Goal: Task Accomplishment & Management: Manage account settings

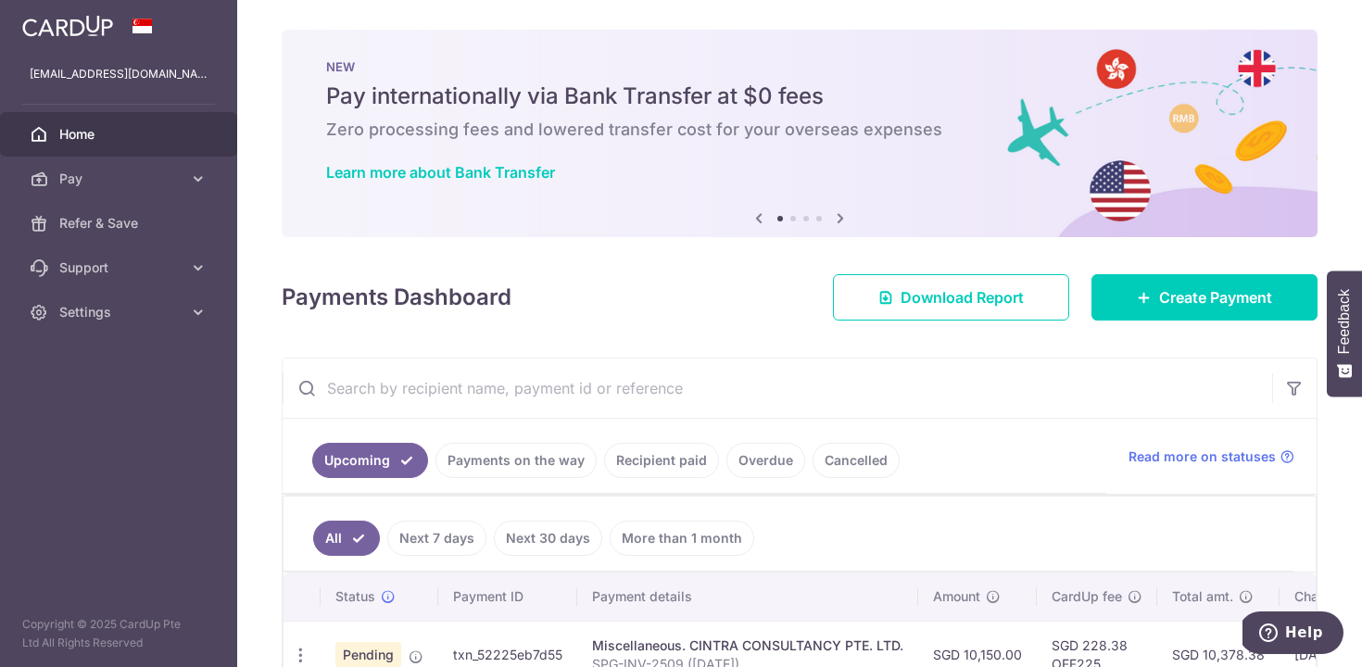
scroll to position [0, 111]
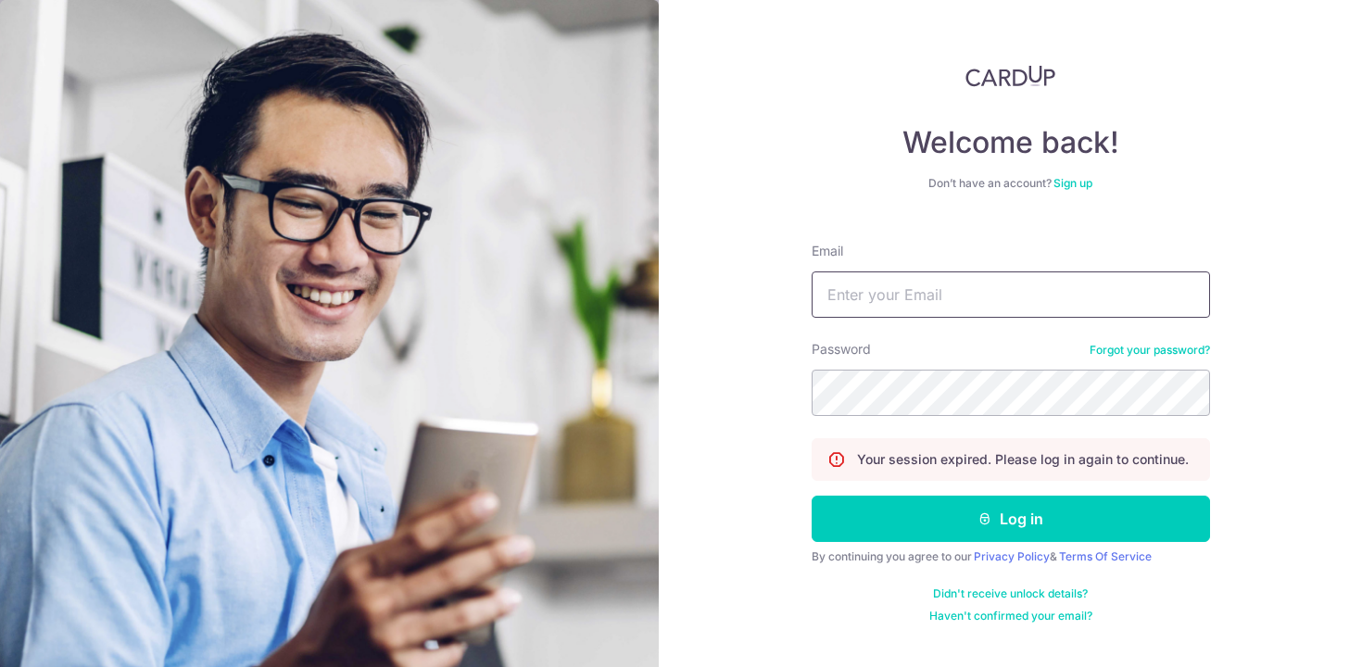
click at [860, 302] on input "Email" at bounding box center [1010, 294] width 398 height 46
type input "a"
type input "[EMAIL_ADDRESS][DOMAIN_NAME]"
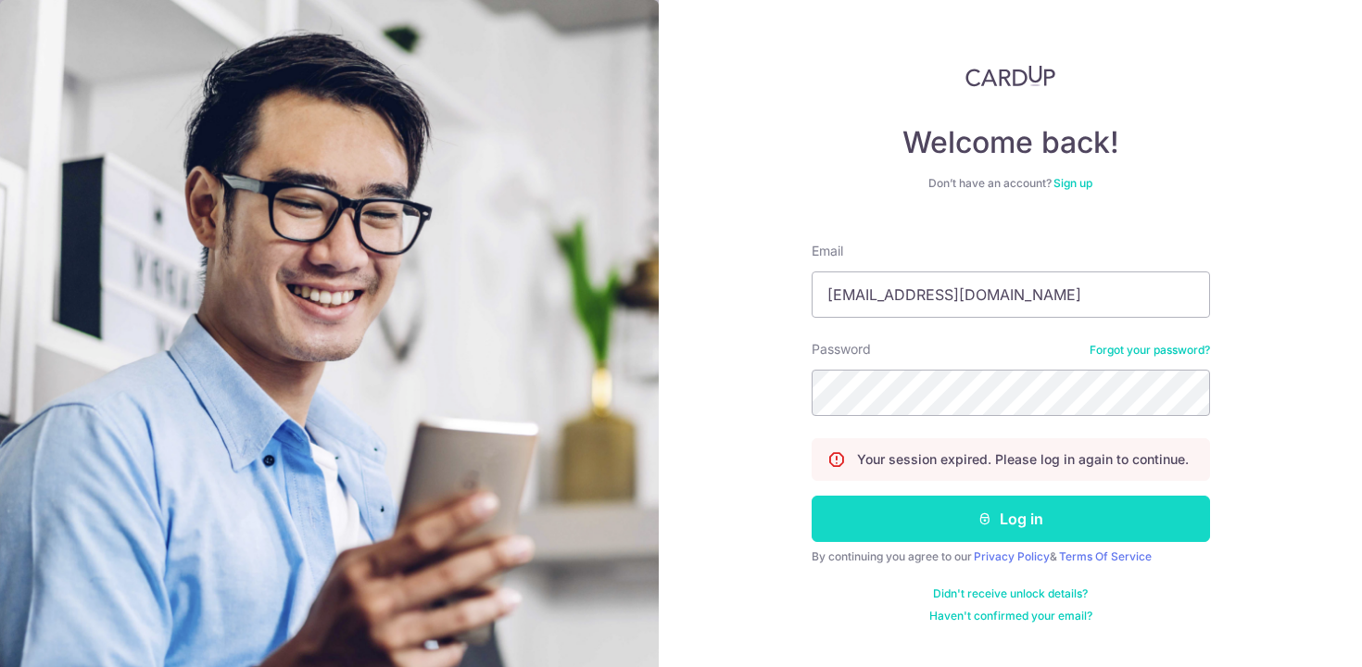
click at [950, 523] on button "Log in" at bounding box center [1010, 519] width 398 height 46
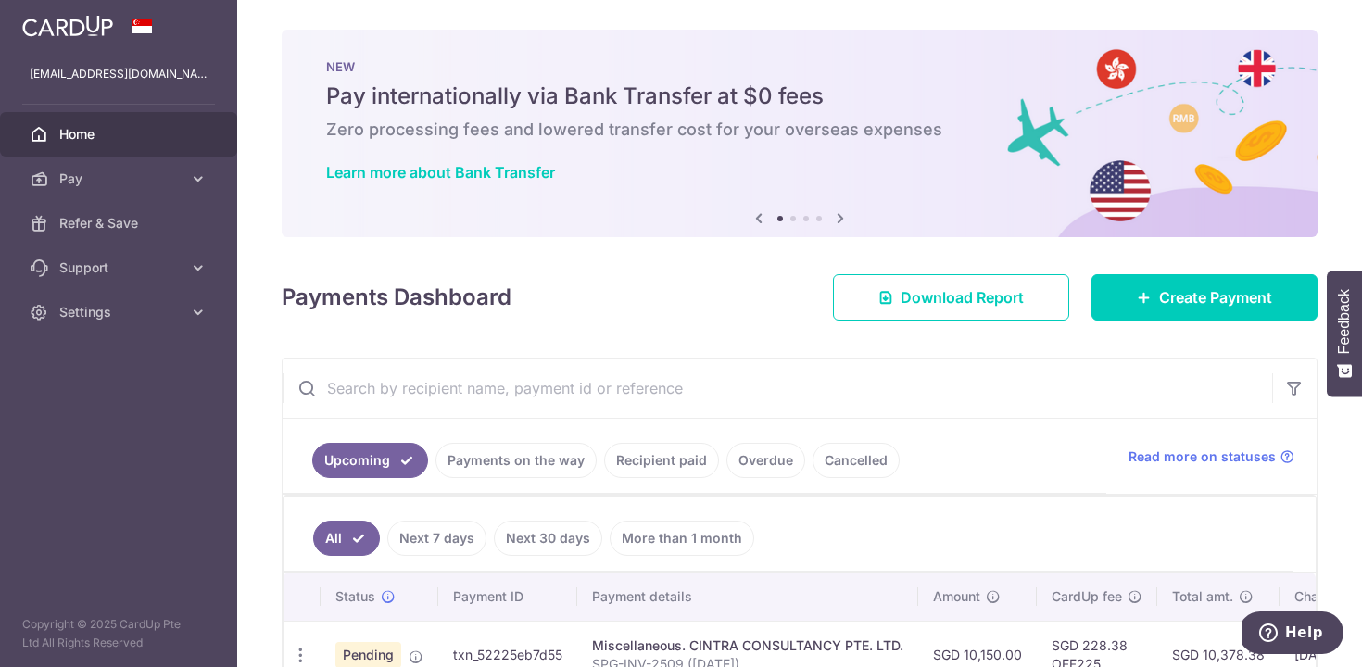
scroll to position [112, 0]
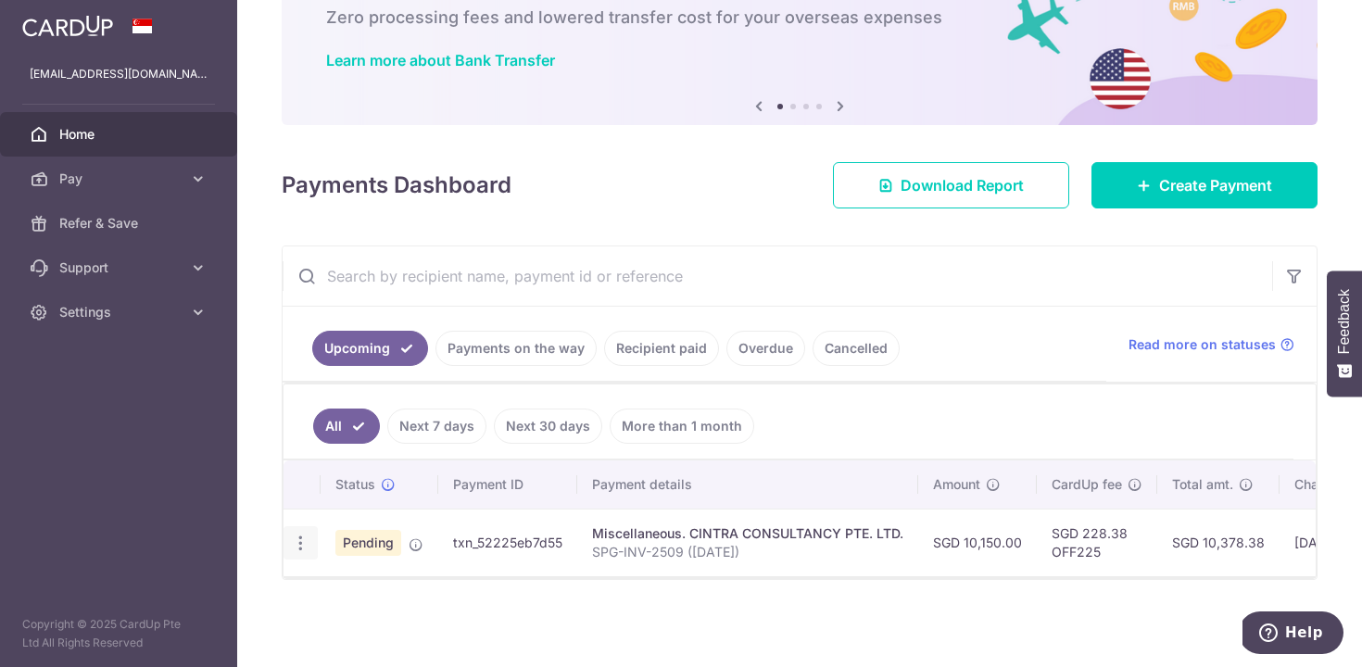
click at [308, 541] on icon "button" at bounding box center [300, 543] width 19 height 19
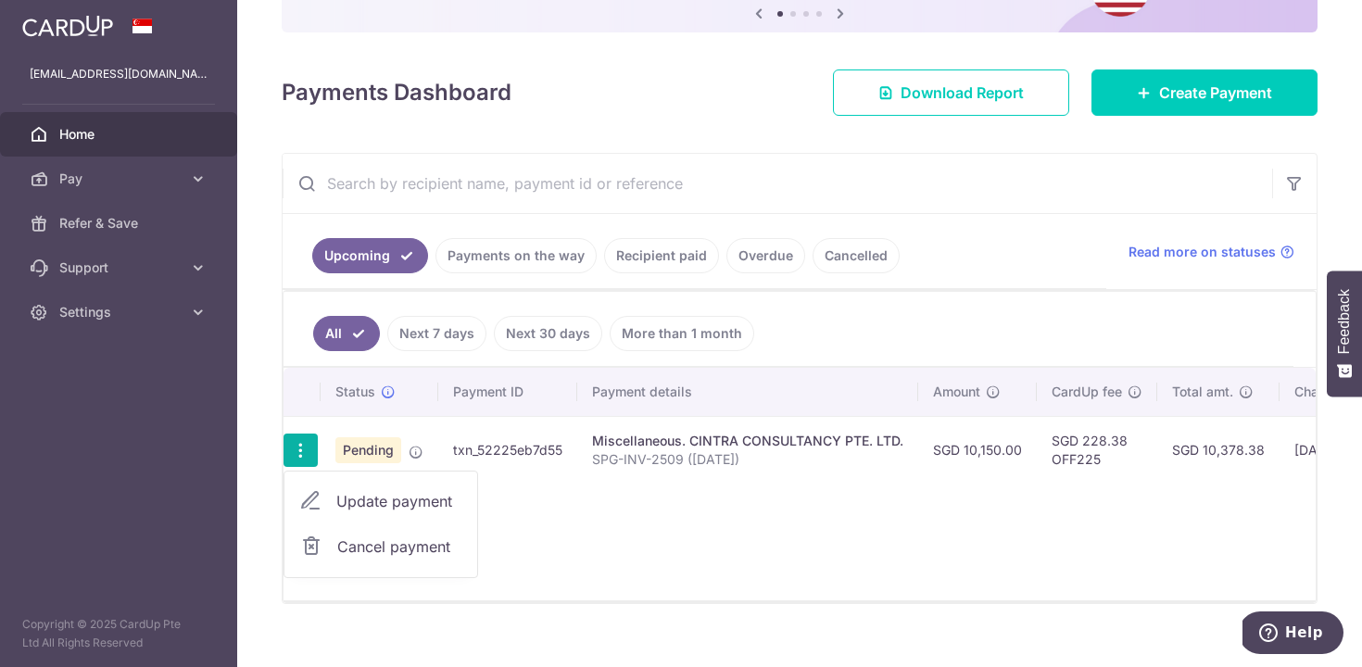
click at [634, 573] on div "Status Payment ID Payment details Amount CardUp fee Total amt. Charge date Due …" at bounding box center [799, 484] width 1032 height 233
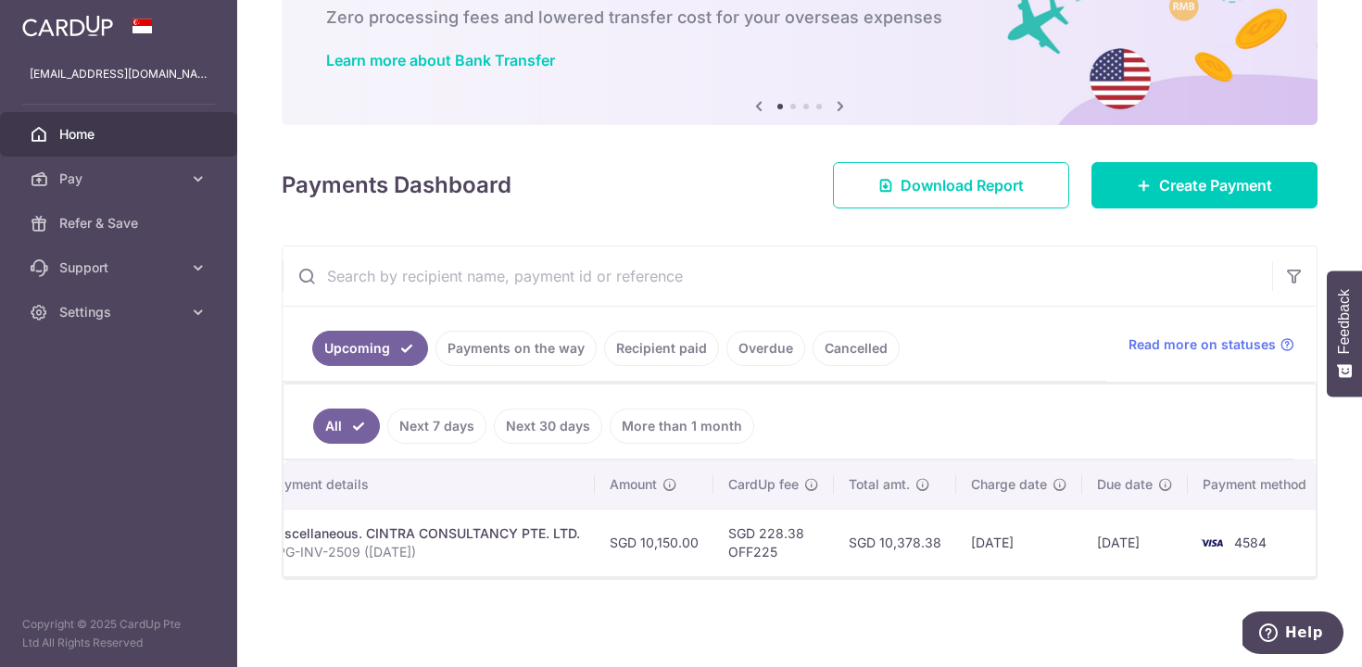
scroll to position [0, 0]
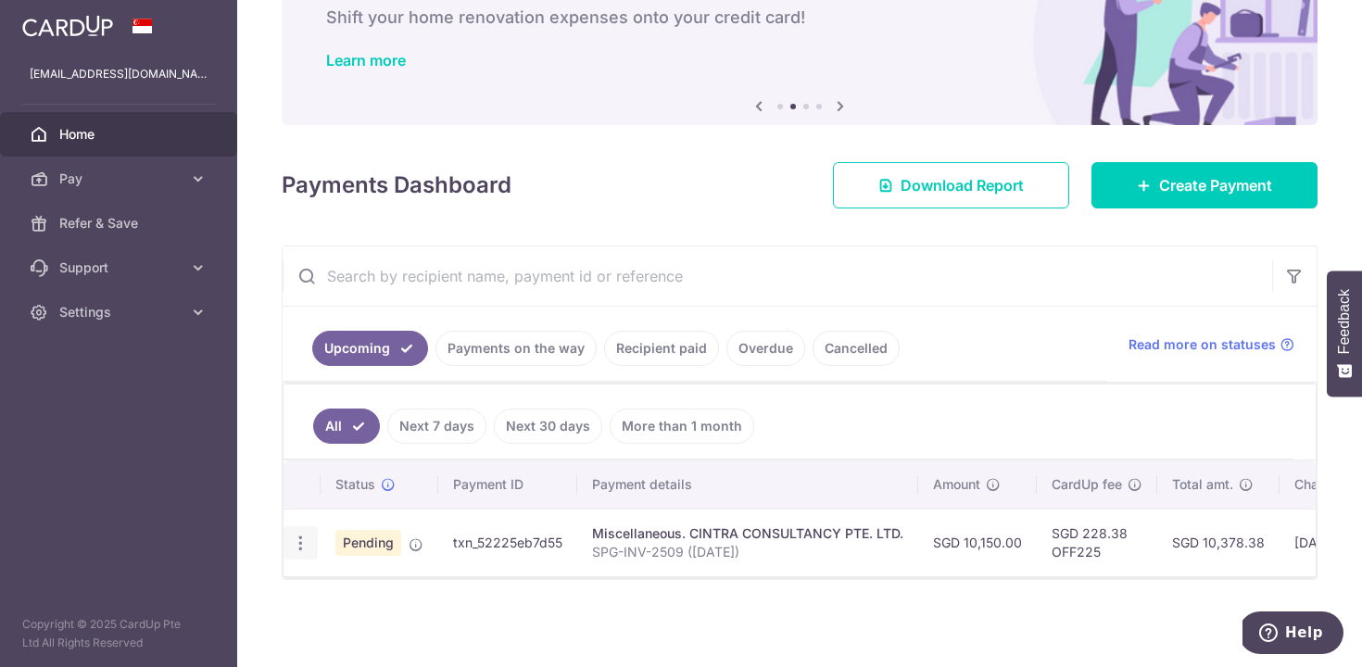
click at [301, 546] on icon "button" at bounding box center [300, 543] width 19 height 19
click at [328, 635] on link "Cancel payment" at bounding box center [380, 639] width 193 height 46
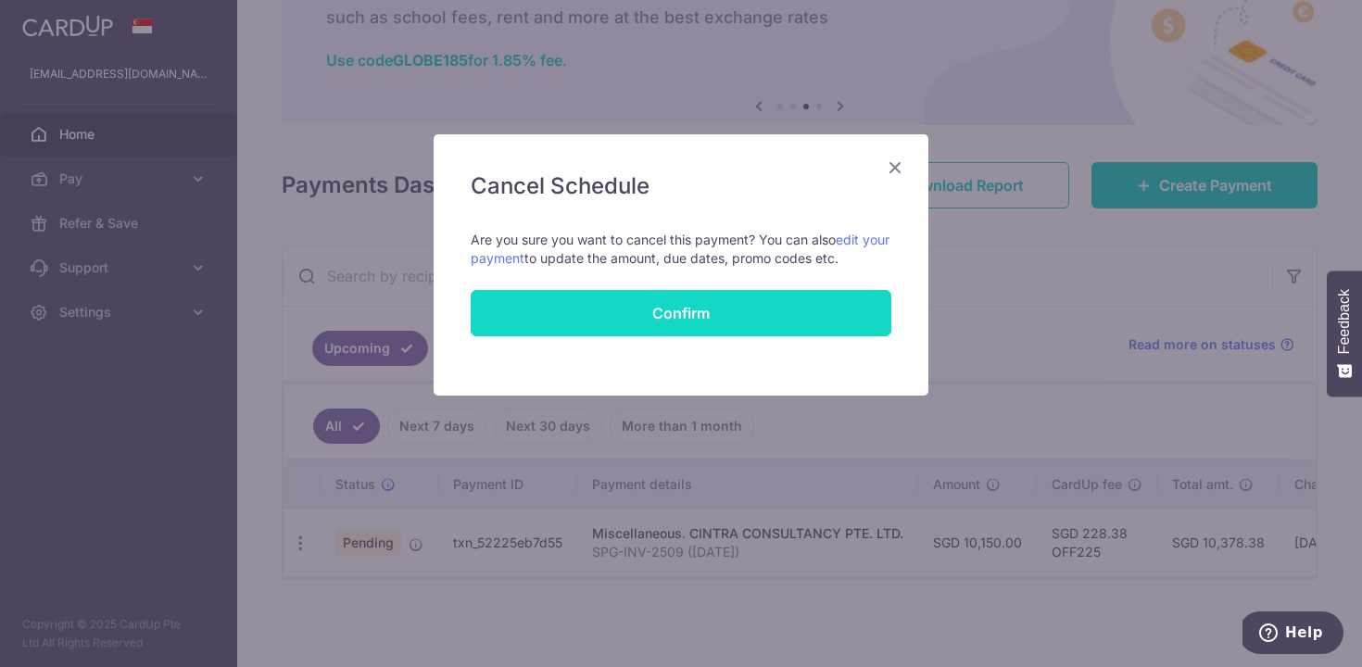
click at [572, 305] on button "Confirm" at bounding box center [681, 313] width 421 height 46
